Goal: Find contact information: Find contact information

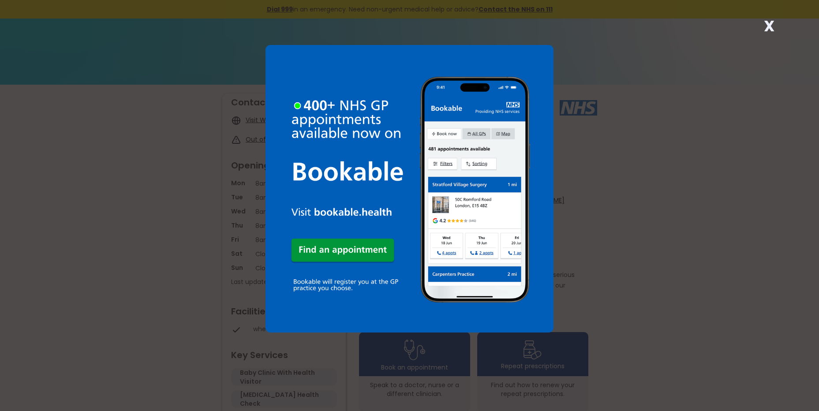
click at [766, 27] on strong "X" at bounding box center [769, 25] width 11 height 21
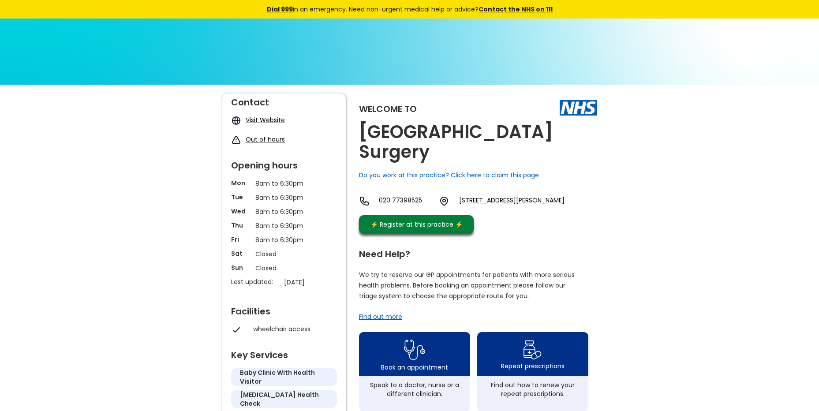
drag, startPoint x: 359, startPoint y: 108, endPoint x: 572, endPoint y: 196, distance: 230.2
click at [572, 196] on div "Welcome to [GEOGRAPHIC_DATA] Surgery Do you work at this practice? Click here t…" at bounding box center [478, 166] width 238 height 145
drag, startPoint x: 572, startPoint y: 196, endPoint x: 563, endPoint y: 194, distance: 9.5
click at [563, 196] on div "020 77398525 [STREET_ADDRESS][PERSON_NAME]" at bounding box center [462, 203] width 206 height 15
click at [556, 196] on link "[STREET_ADDRESS][PERSON_NAME]" at bounding box center [511, 201] width 105 height 11
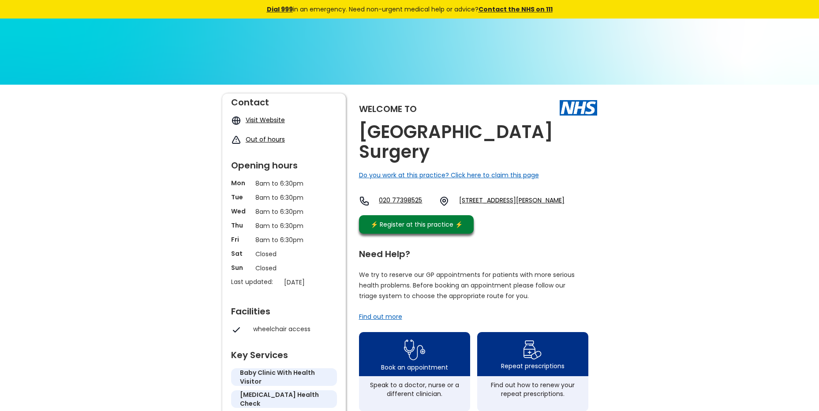
drag, startPoint x: 470, startPoint y: 176, endPoint x: 554, endPoint y: 196, distance: 86.8
click at [554, 196] on div "Welcome to [GEOGRAPHIC_DATA] Surgery Do you work at this practice? Click here t…" at bounding box center [478, 166] width 238 height 145
copy link "[STREET_ADDRESS][PERSON_NAME]"
click at [575, 213] on div "Welcome to [GEOGRAPHIC_DATA] Surgery Do you work at this practice? Click here t…" at bounding box center [478, 166] width 238 height 145
click at [410, 196] on link "020 77398525" at bounding box center [405, 201] width 53 height 11
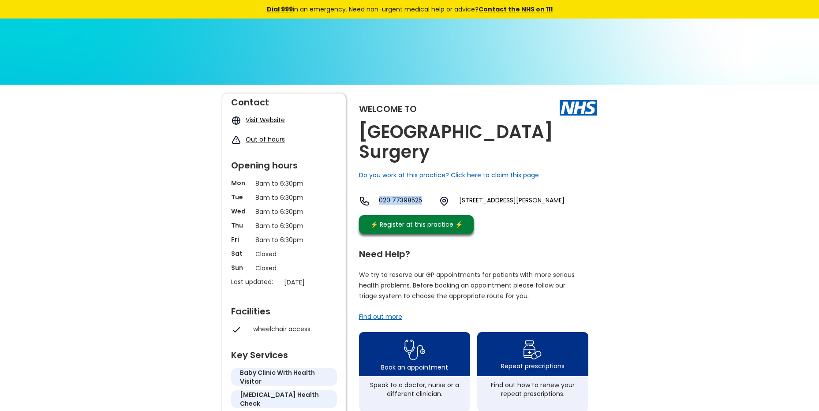
drag, startPoint x: 379, startPoint y: 175, endPoint x: 428, endPoint y: 181, distance: 48.9
click at [428, 181] on div "Welcome to [GEOGRAPHIC_DATA] Surgery Do you work at this practice? Click here t…" at bounding box center [478, 166] width 238 height 145
drag, startPoint x: 428, startPoint y: 181, endPoint x: 412, endPoint y: 179, distance: 16.0
copy link "020 77398525"
